Goal: Information Seeking & Learning: Learn about a topic

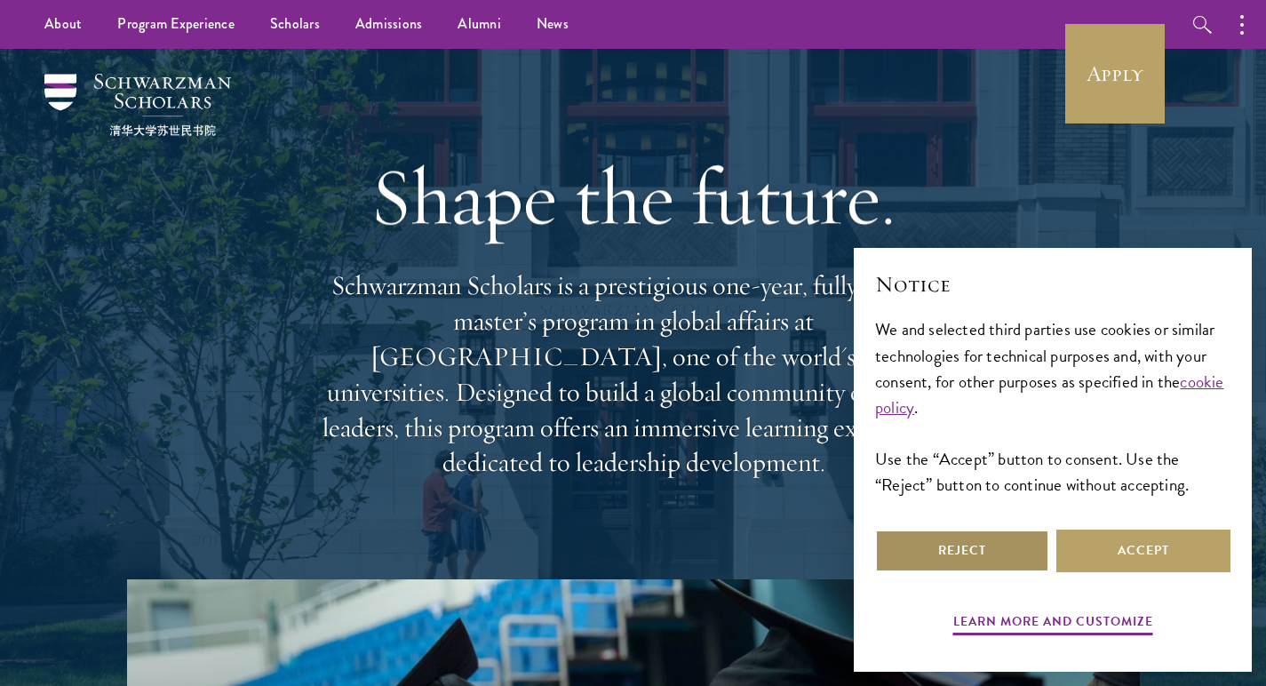
click at [964, 544] on button "Reject" at bounding box center [962, 550] width 174 height 43
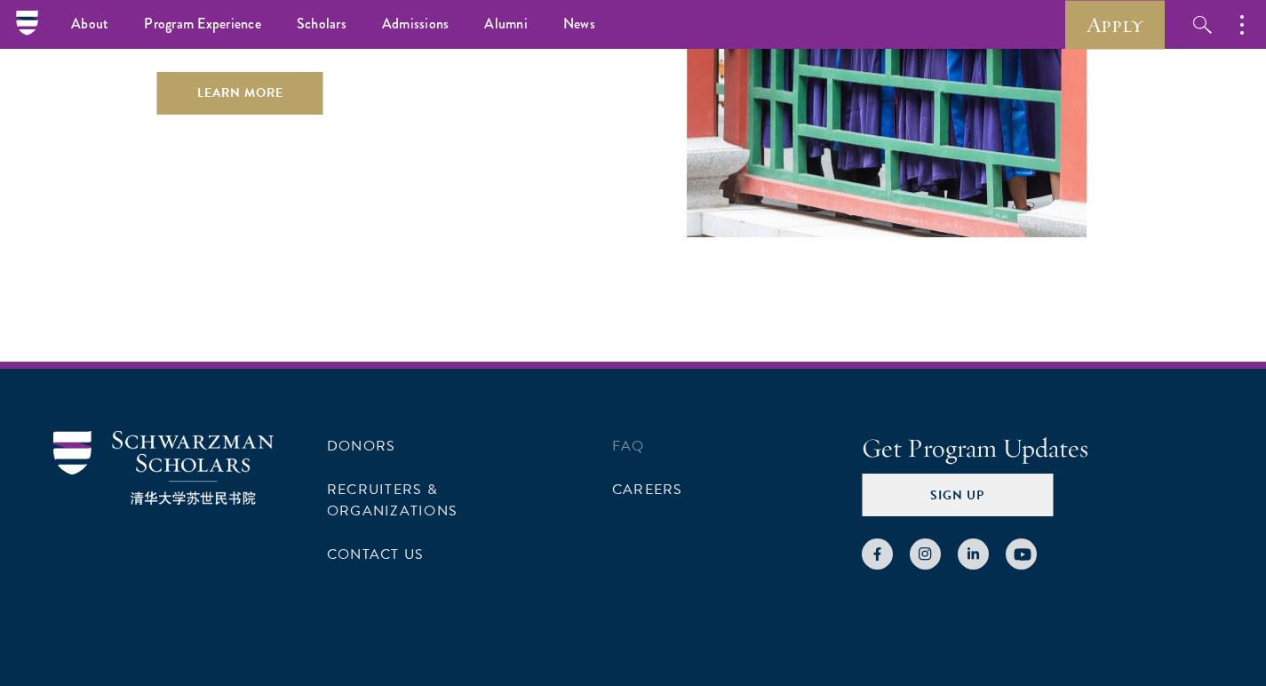
scroll to position [5179, 0]
click at [626, 435] on link "FAQ" at bounding box center [628, 445] width 33 height 21
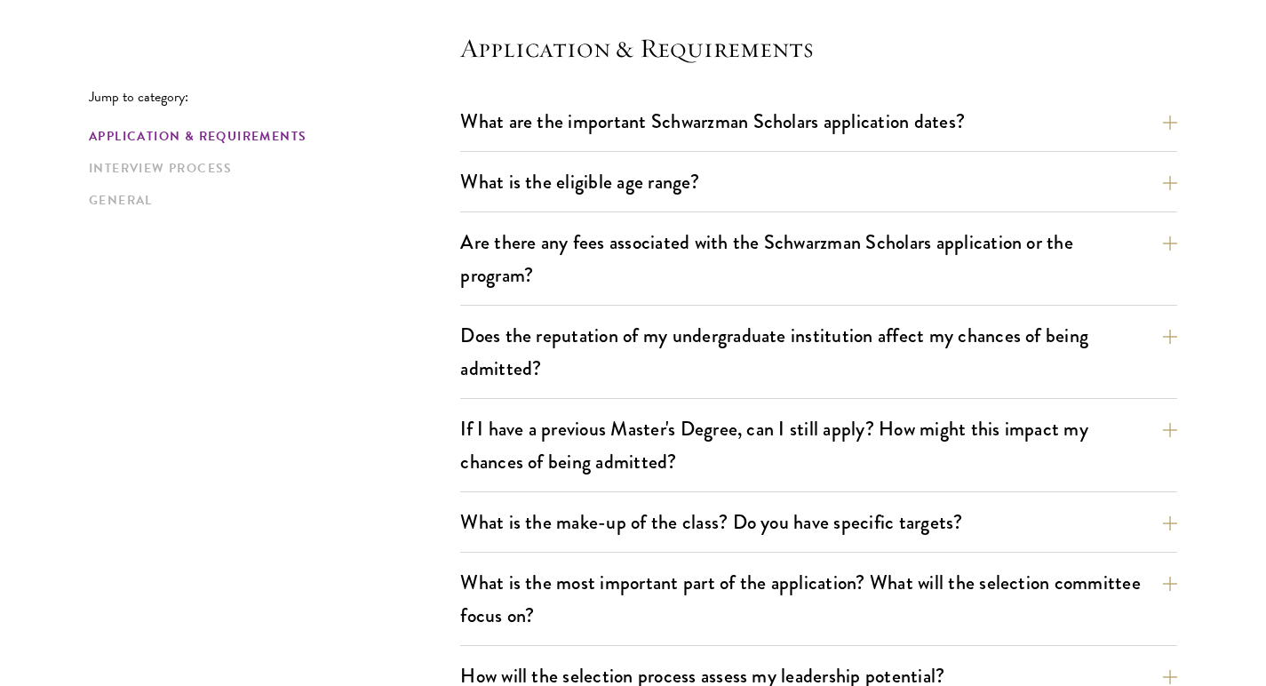
scroll to position [500, 0]
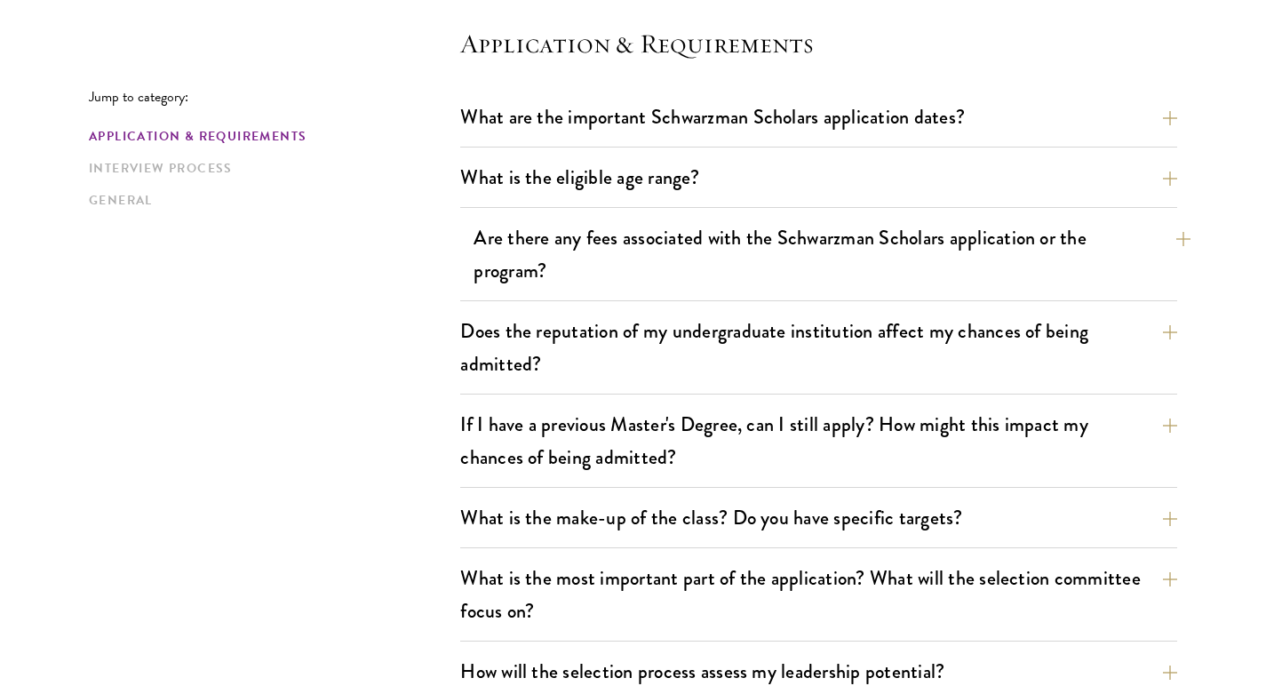
click at [483, 282] on button "Are there any fees associated with the Schwarzman Scholars application or the p…" at bounding box center [831, 254] width 717 height 73
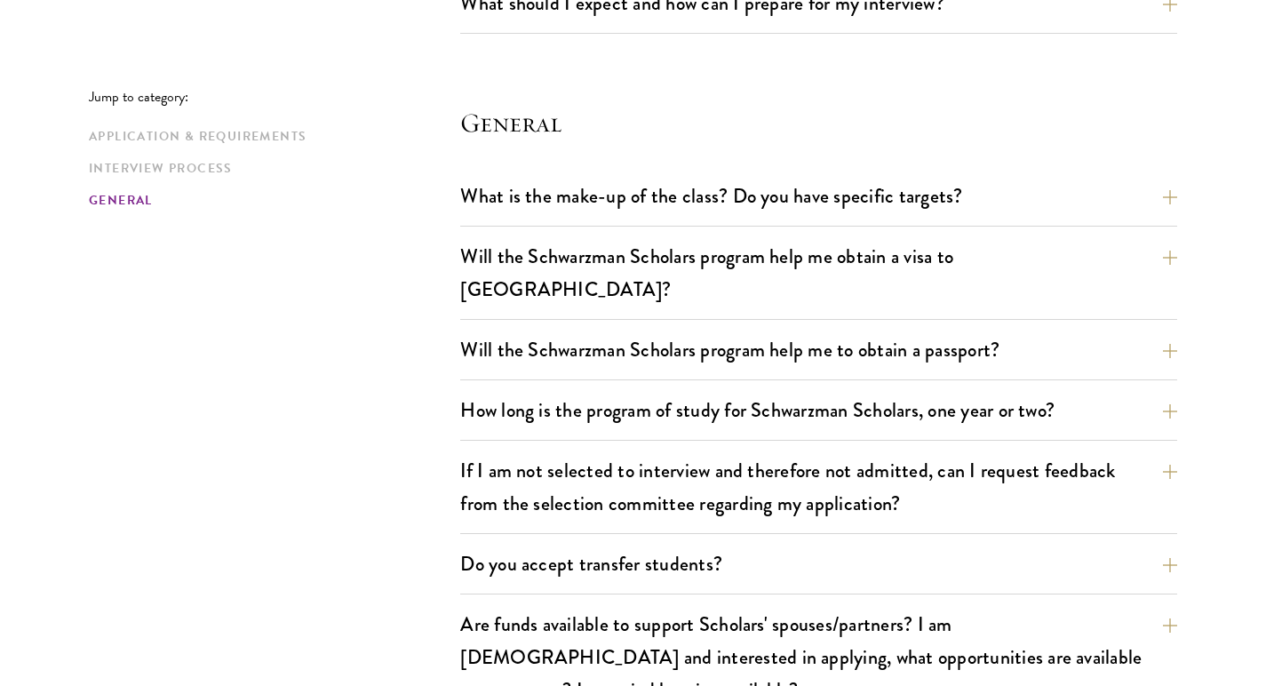
scroll to position [2818, 0]
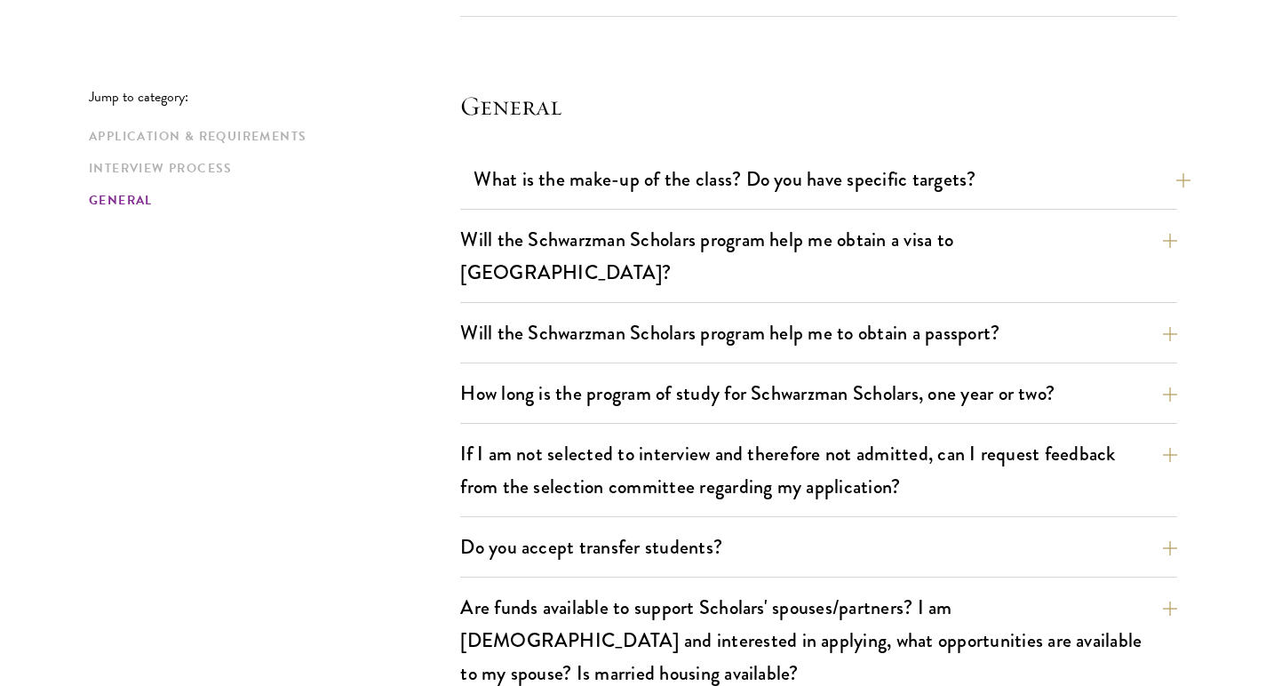
click at [675, 174] on button "What is the make-up of the class? Do you have specific targets?" at bounding box center [831, 179] width 717 height 40
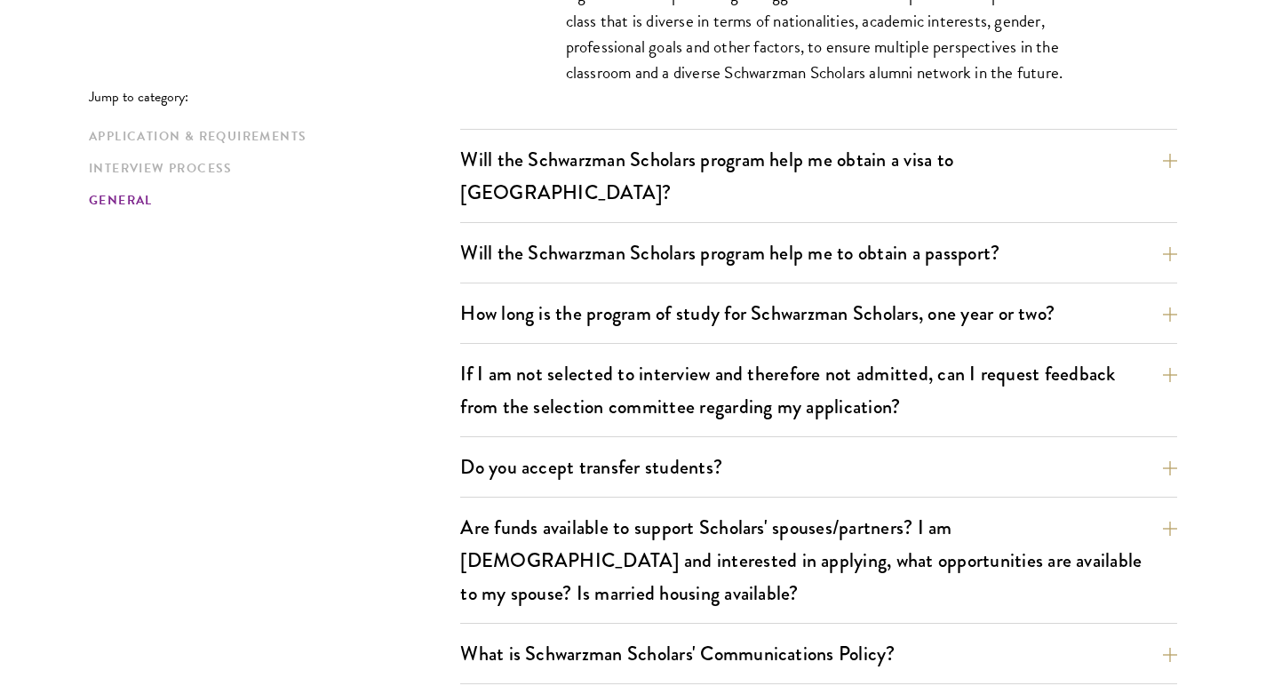
scroll to position [2991, 0]
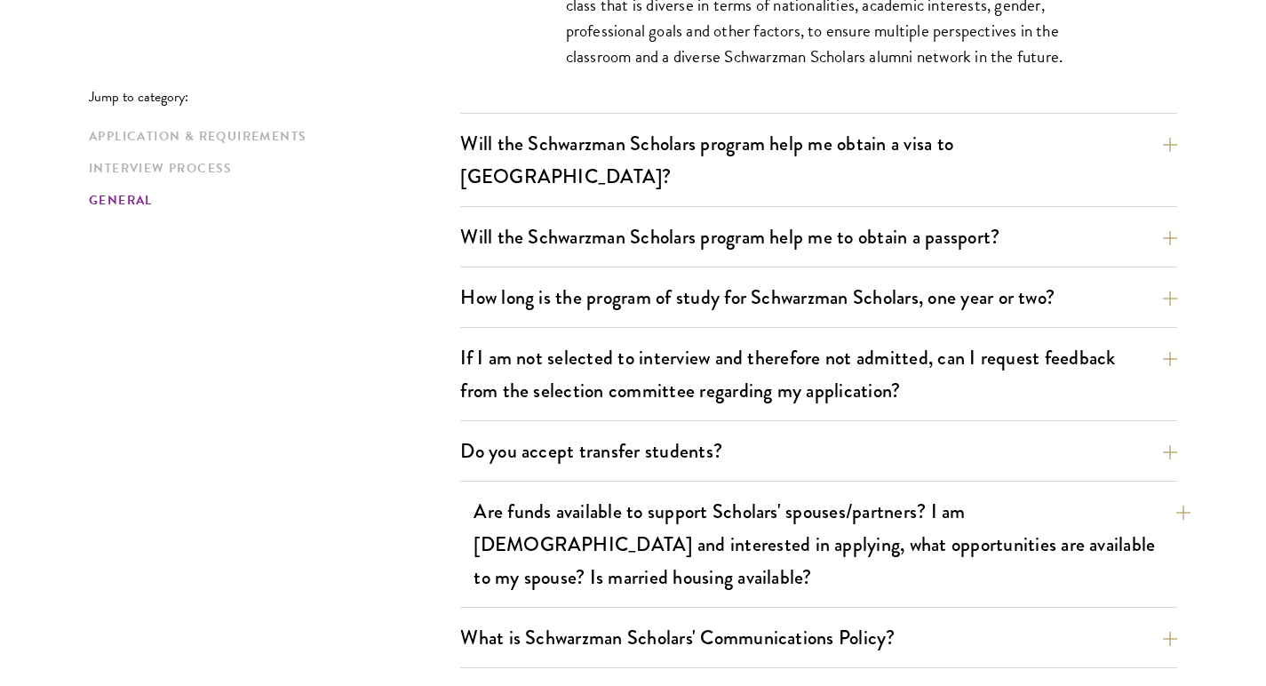
click at [527, 491] on button "Are funds available to support Scholars' spouses/partners? I am married and int…" at bounding box center [831, 544] width 717 height 106
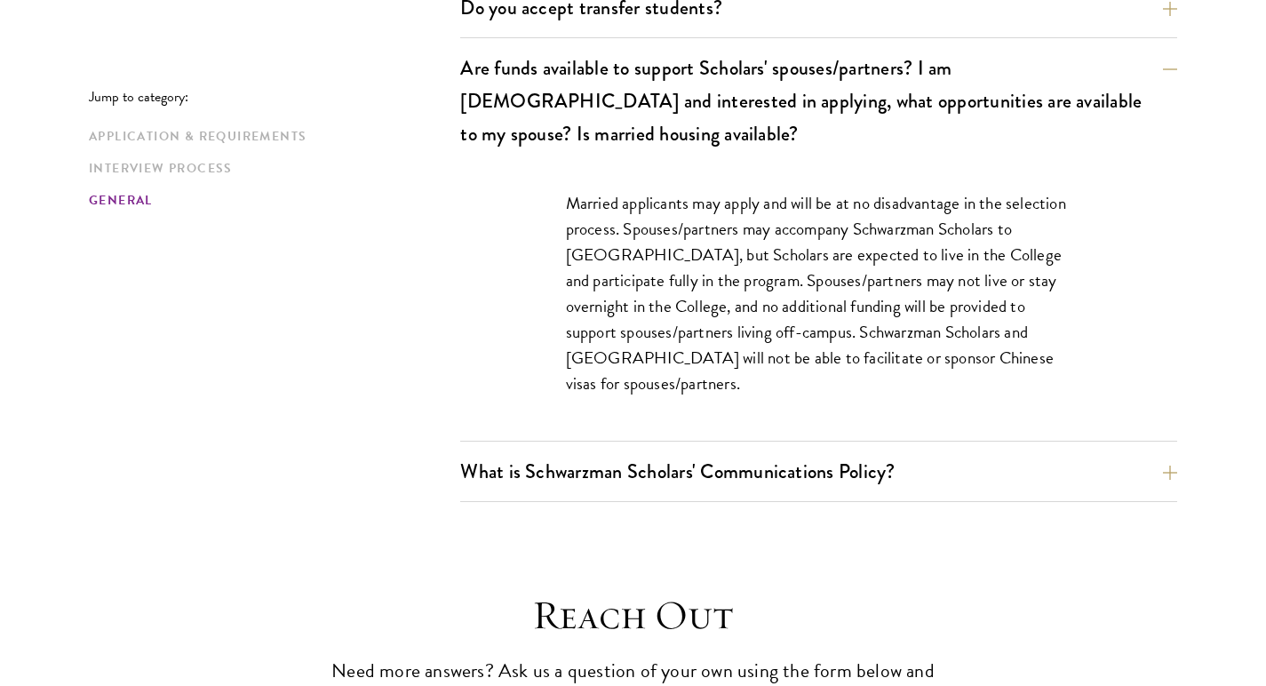
scroll to position [3094, 0]
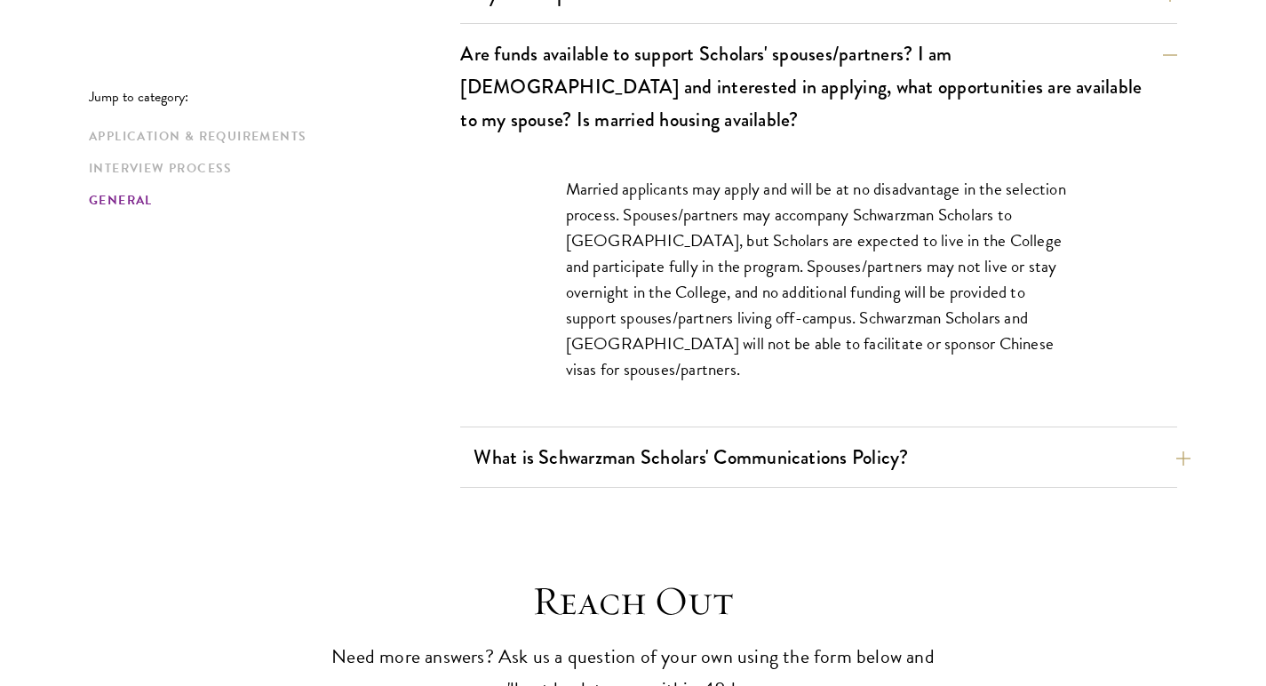
click at [715, 437] on button "What is Schwarzman Scholars' Communications Policy?" at bounding box center [831, 457] width 717 height 40
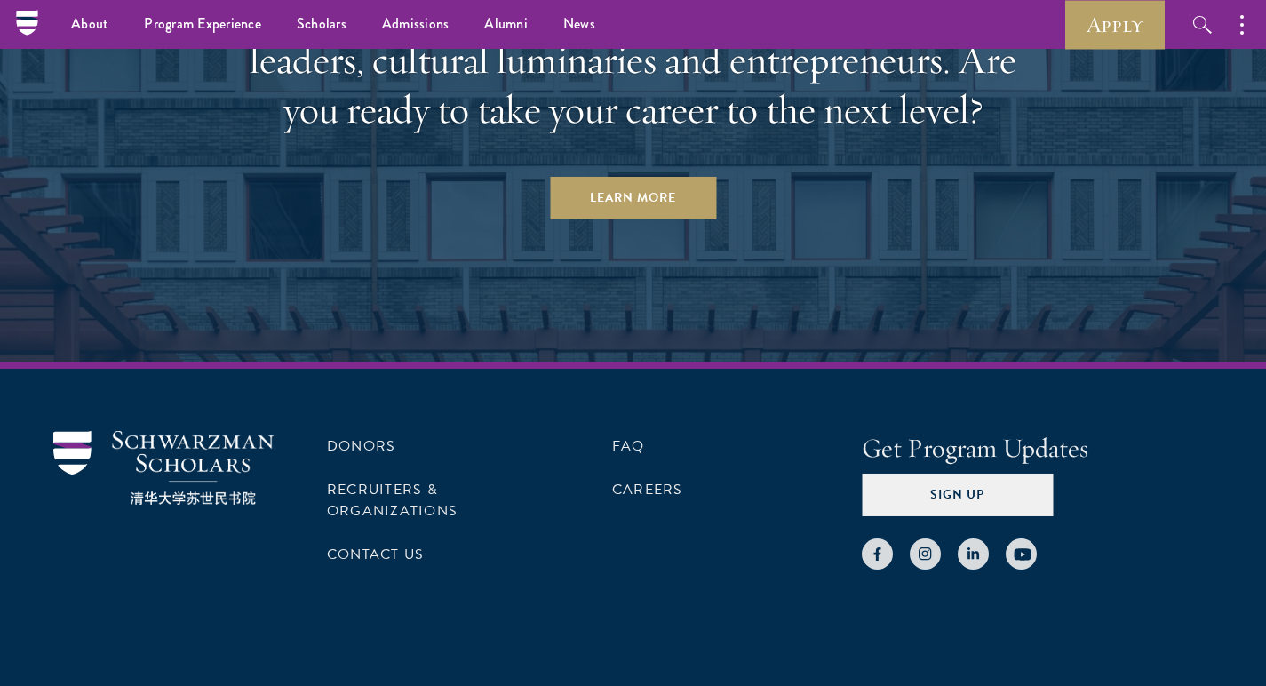
scroll to position [5201, 0]
drag, startPoint x: 64, startPoint y: 623, endPoint x: 175, endPoint y: 618, distance: 111.1
click at [175, 685] on div "© 2025 Schwarzman Scholars. All rights reserved." at bounding box center [149, 695] width 263 height 19
copy div "Schwarzman Scholars"
